Goal: Navigation & Orientation: Find specific page/section

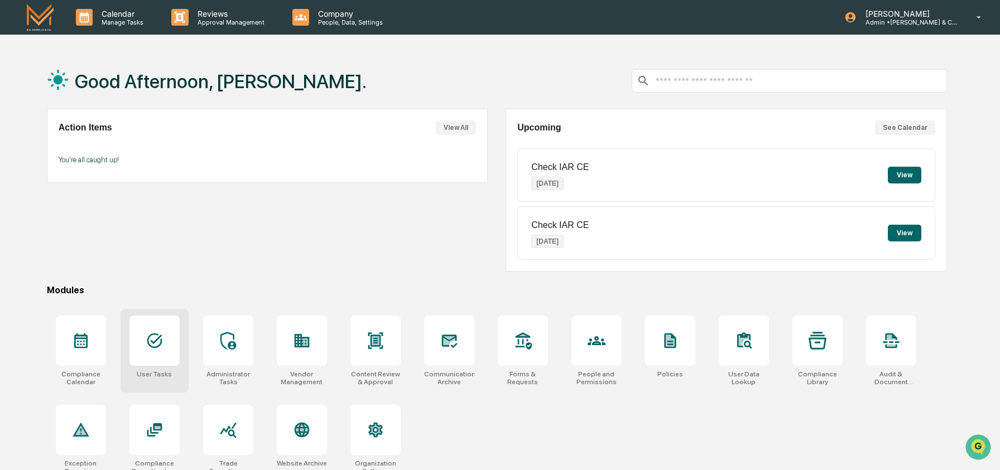
click at [162, 337] on icon at bounding box center [155, 341] width 18 height 18
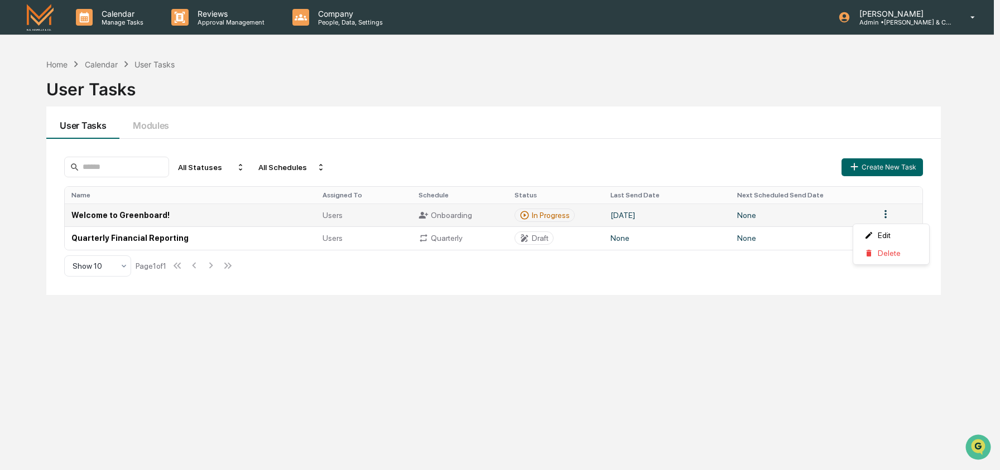
click at [888, 212] on html "Calendar Manage Tasks Reviews Approval Management Company People, Data, Setting…" at bounding box center [500, 235] width 1000 height 470
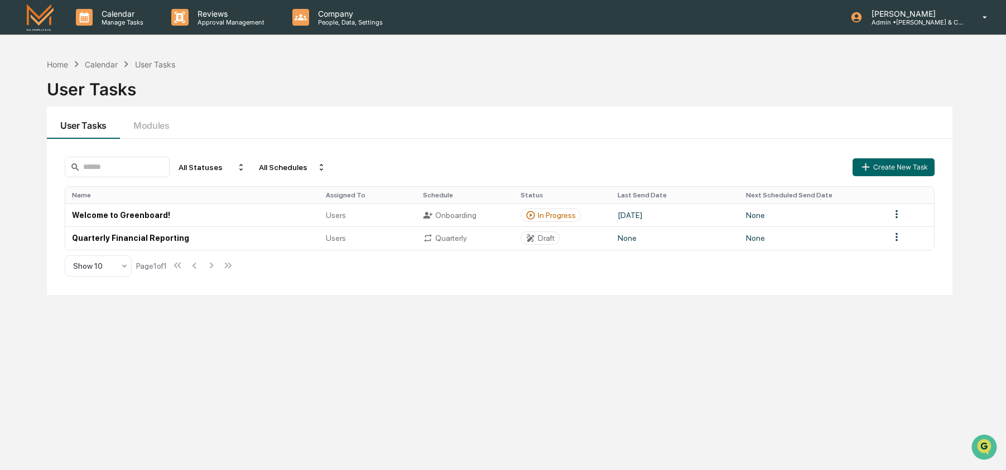
click at [930, 209] on html "Calendar Manage Tasks Reviews Approval Management Company People, Data, Setting…" at bounding box center [503, 235] width 1006 height 470
click at [58, 62] on div "Home" at bounding box center [57, 64] width 21 height 9
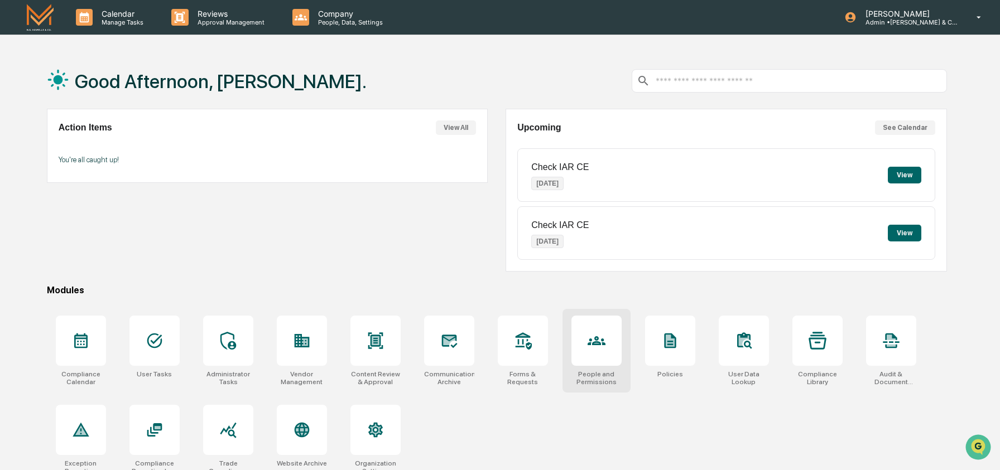
click at [607, 346] on div at bounding box center [596, 341] width 50 height 50
